Goal: Information Seeking & Learning: Learn about a topic

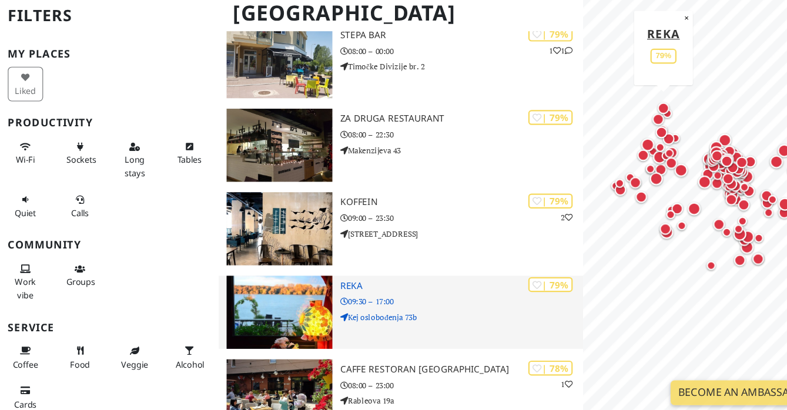
scroll to position [3047, 0]
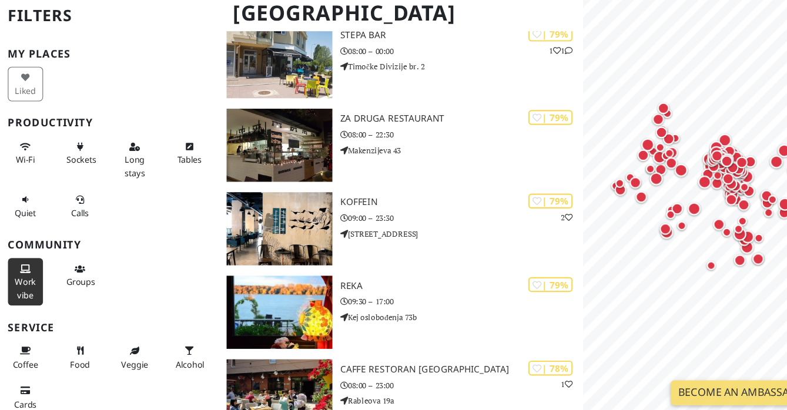
click at [27, 282] on span "Work vibe" at bounding box center [23, 293] width 19 height 22
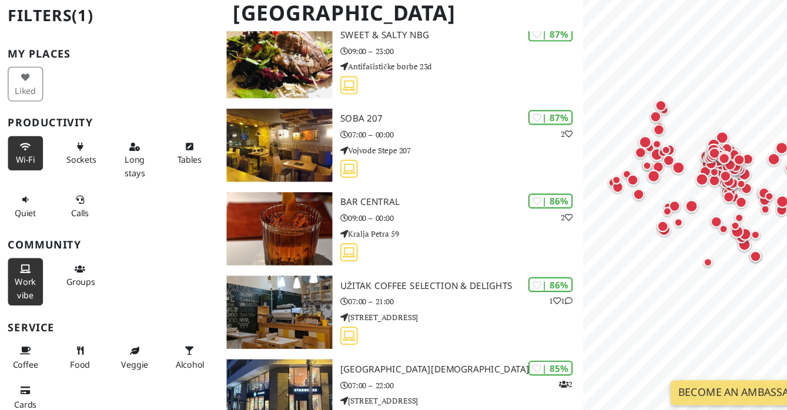
click at [29, 156] on button "Wi-Fi" at bounding box center [23, 171] width 32 height 31
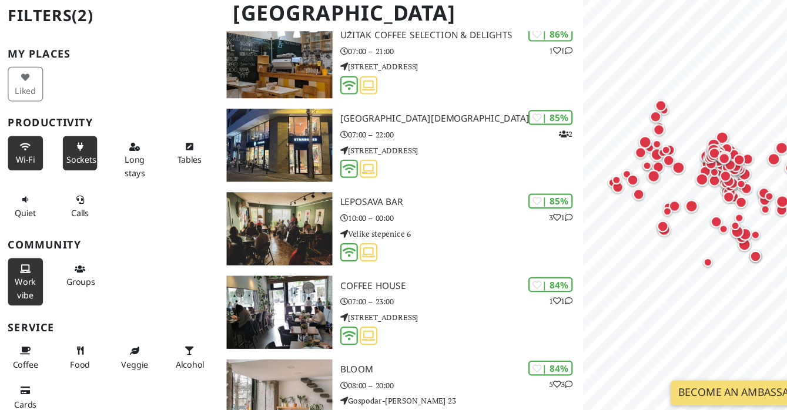
click at [78, 172] on span "Sockets" at bounding box center [73, 177] width 27 height 11
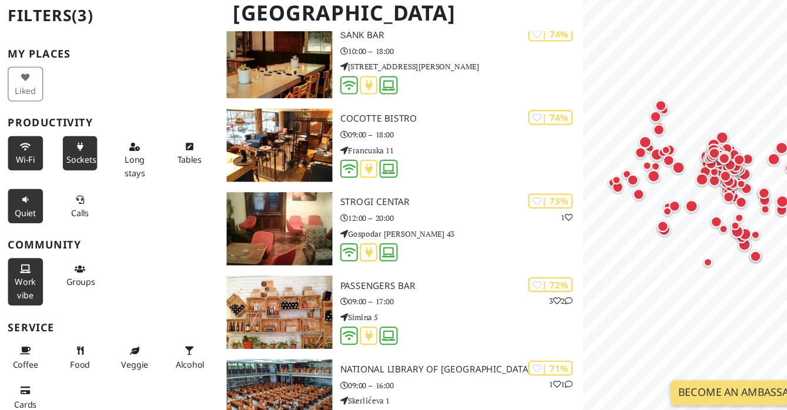
click at [21, 220] on span "Quiet" at bounding box center [22, 225] width 19 height 11
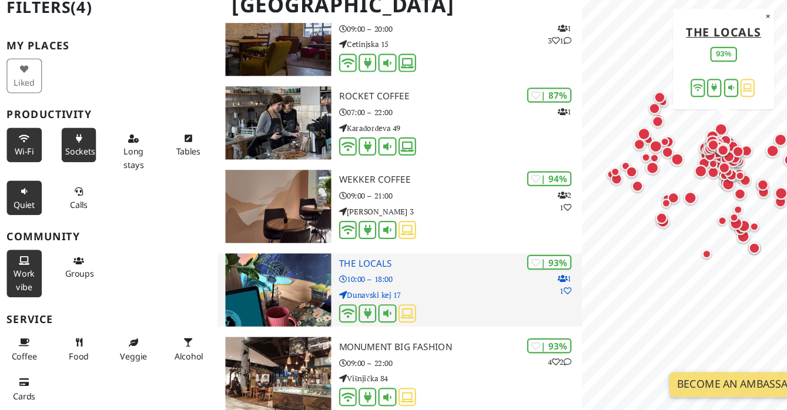
scroll to position [220, 0]
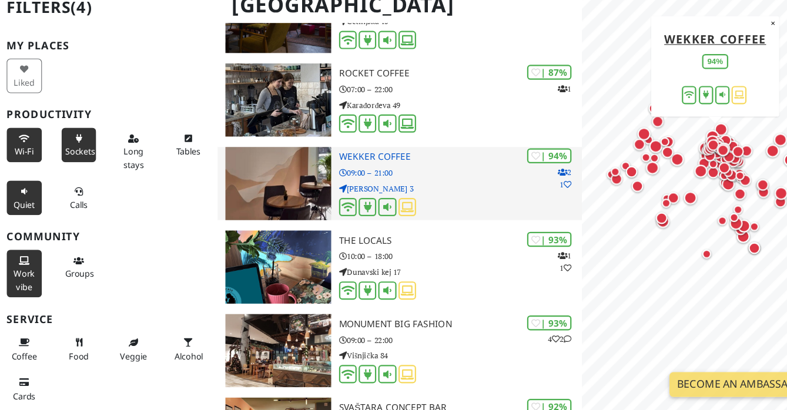
click at [319, 178] on h3 "Wekker Coffee" at bounding box center [415, 183] width 219 height 10
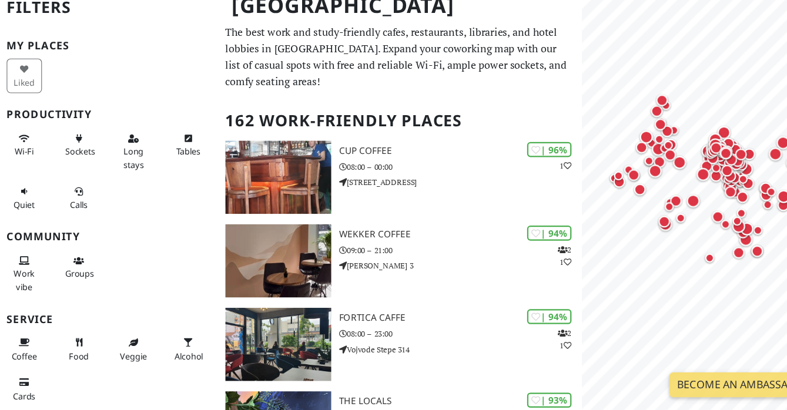
scroll to position [41, 1]
